Goal: Navigation & Orientation: Find specific page/section

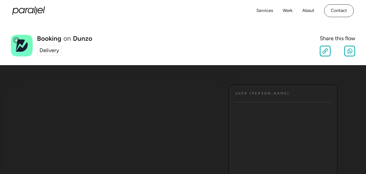
click at [50, 47] on div "Delivery" at bounding box center [49, 51] width 20 height 8
click at [262, 11] on link "Services" at bounding box center [264, 11] width 17 height 8
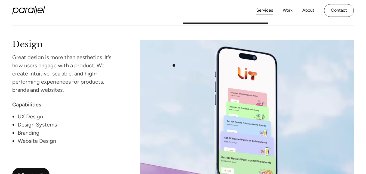
scroll to position [463, 0]
